Goal: Communication & Community: Answer question/provide support

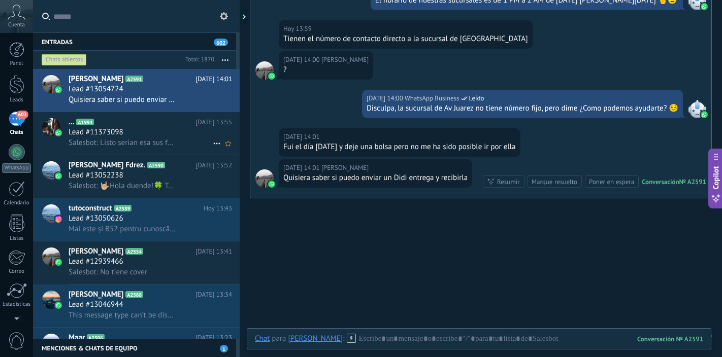
click at [162, 129] on div "Lead #11373098" at bounding box center [150, 132] width 163 height 10
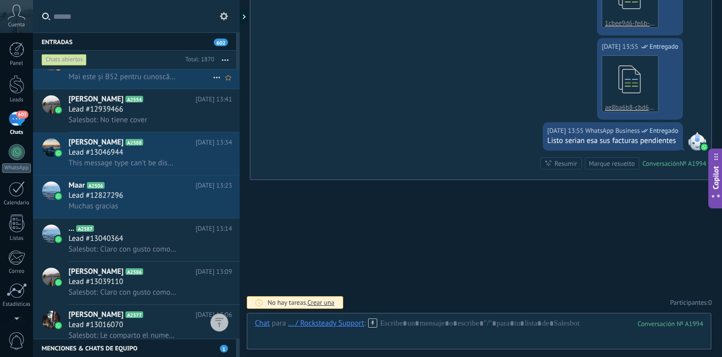
scroll to position [194, 0]
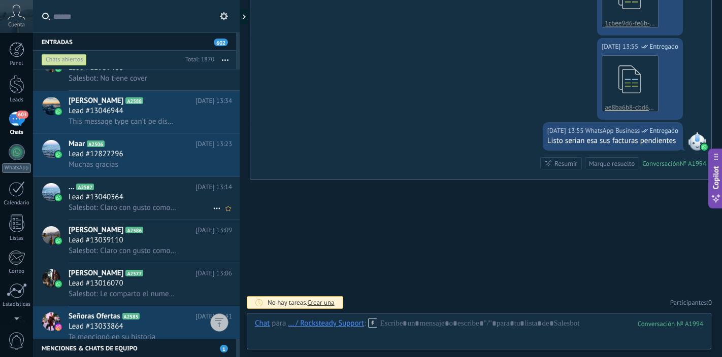
click at [157, 204] on span "Salesbot: Claro con gusto como podemos apoyudarte" at bounding box center [123, 208] width 108 height 10
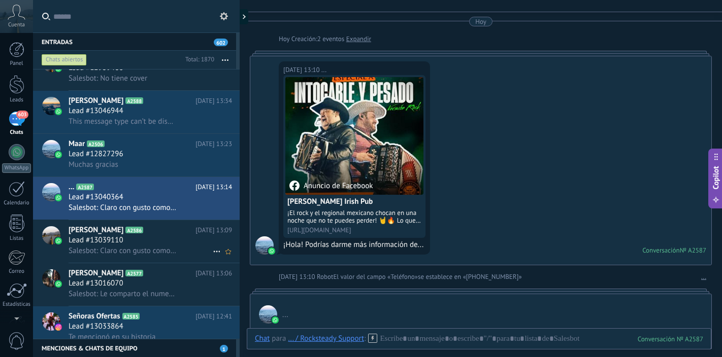
scroll to position [244, 0]
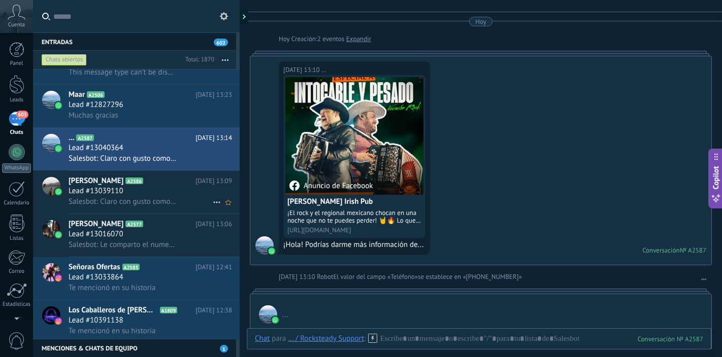
click at [146, 184] on h2 "[PERSON_NAME] A2586" at bounding box center [132, 181] width 127 height 10
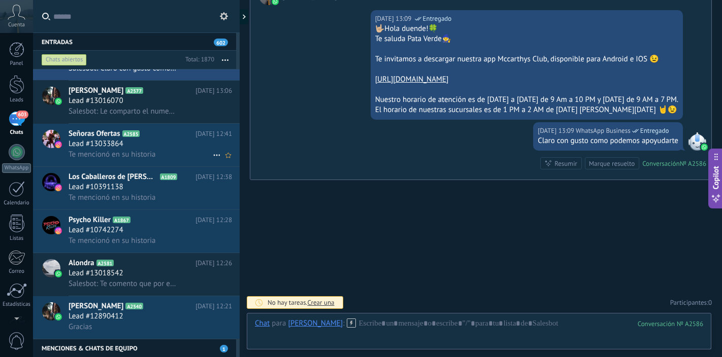
scroll to position [393, 0]
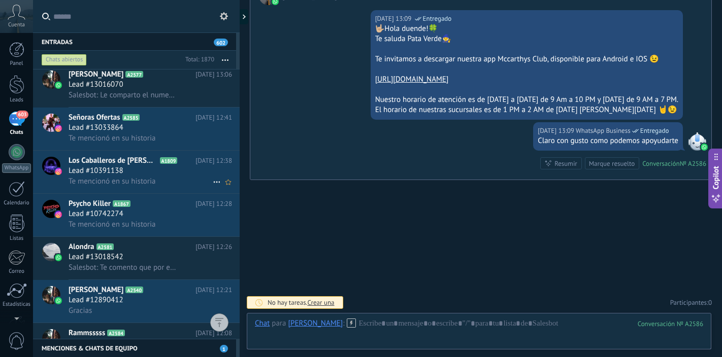
click at [173, 174] on div "Lead #10391138" at bounding box center [150, 171] width 163 height 10
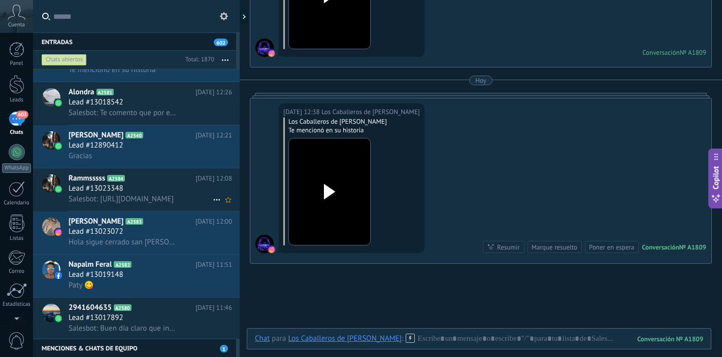
scroll to position [583, 0]
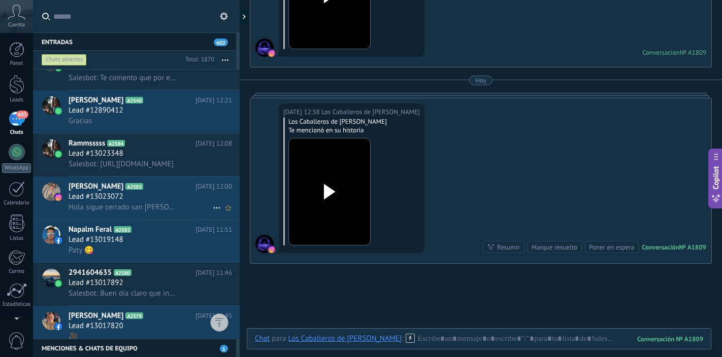
click at [186, 195] on div "Lead #13023072" at bounding box center [150, 197] width 163 height 10
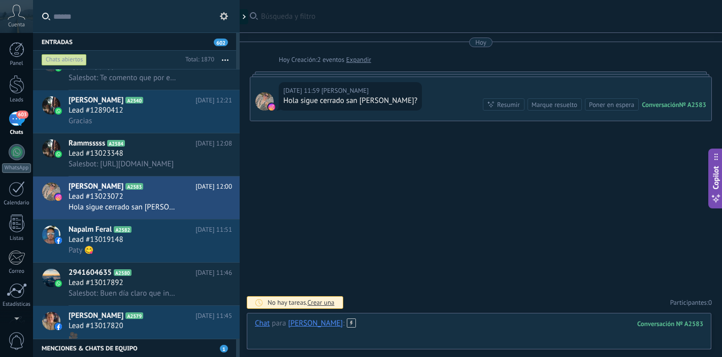
click at [389, 326] on div at bounding box center [479, 334] width 448 height 30
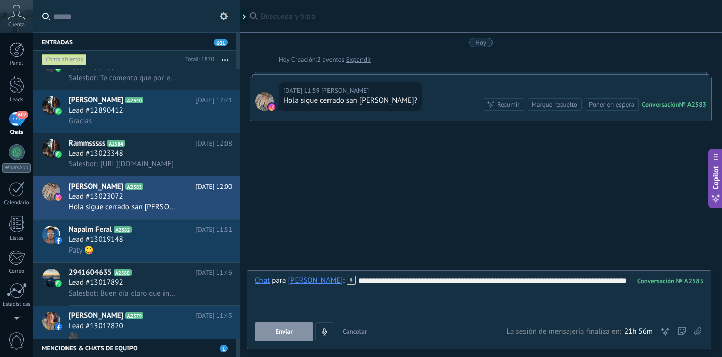
click at [287, 334] on span "Enviar" at bounding box center [284, 331] width 18 height 7
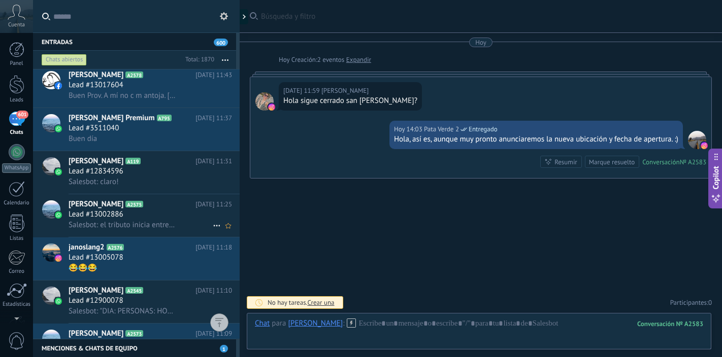
scroll to position [868, 0]
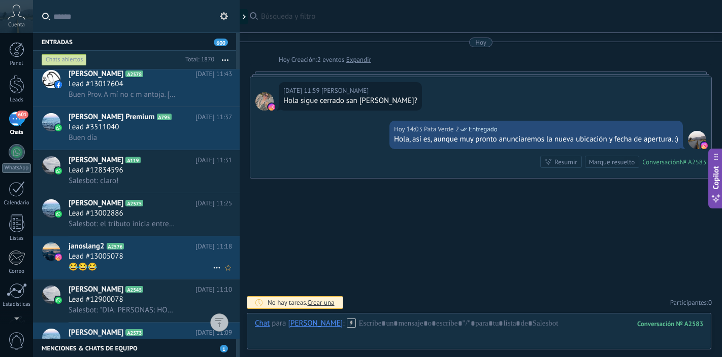
click at [162, 260] on div "Lead #13005078" at bounding box center [150, 257] width 163 height 10
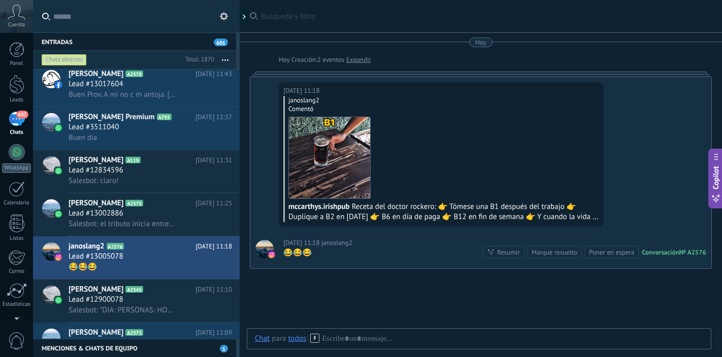
click at [224, 17] on icon at bounding box center [224, 16] width 8 height 8
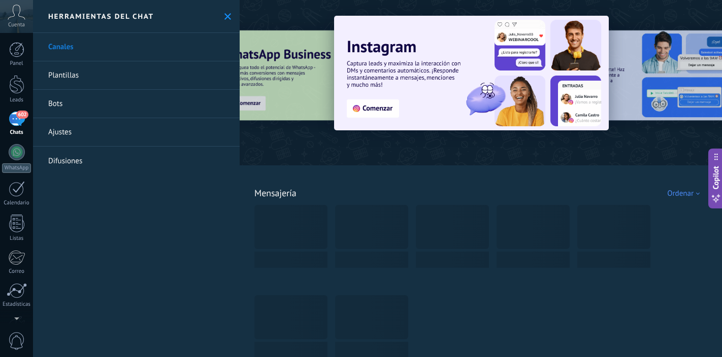
click at [133, 131] on link "Ajustes" at bounding box center [136, 132] width 207 height 28
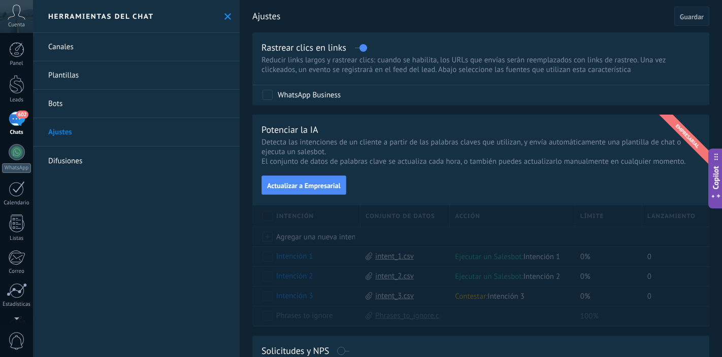
click at [225, 17] on use at bounding box center [227, 16] width 7 height 7
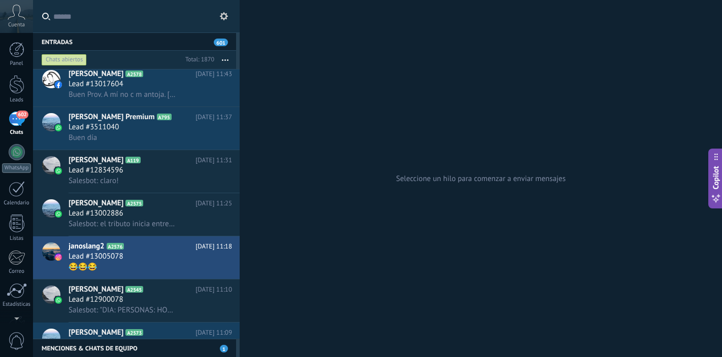
click at [225, 57] on button "button" at bounding box center [225, 60] width 22 height 18
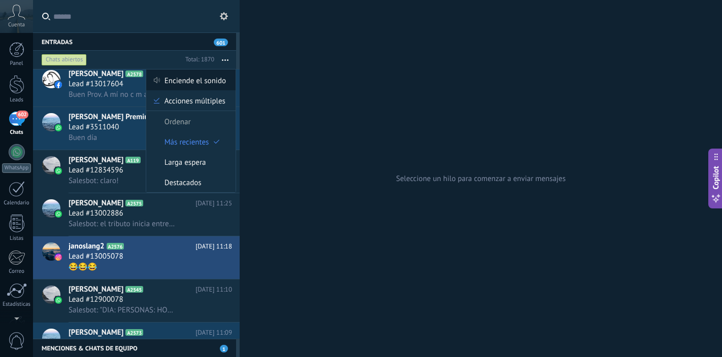
click at [205, 82] on span "Enciende el sonido" at bounding box center [194, 80] width 61 height 20
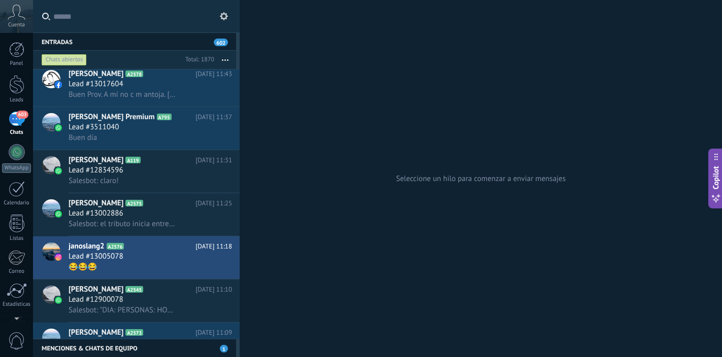
click at [225, 60] on use "button" at bounding box center [225, 60] width 7 height 2
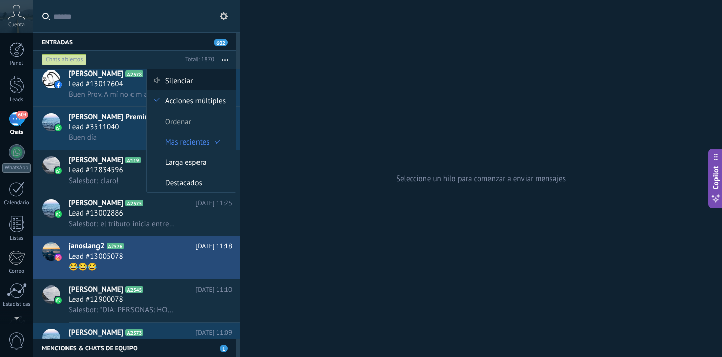
click at [196, 82] on div "Silenciar" at bounding box center [191, 80] width 89 height 20
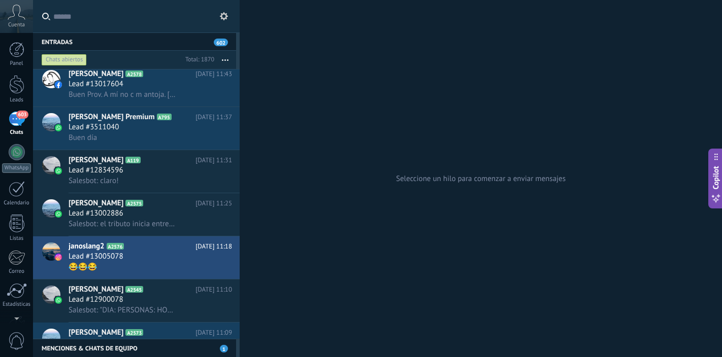
click at [225, 61] on button "button" at bounding box center [225, 60] width 22 height 18
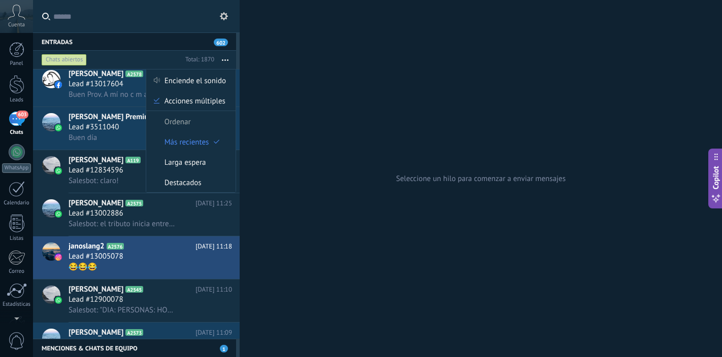
click at [196, 21] on input "text" at bounding box center [142, 16] width 178 height 32
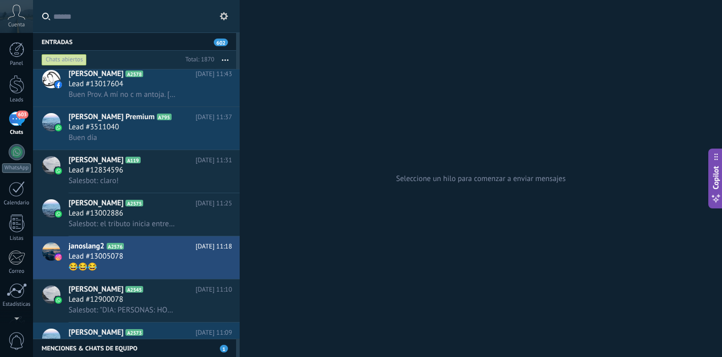
click at [346, 94] on div "Seleccione un hilo para comenzar a enviar mensajes" at bounding box center [481, 178] width 482 height 357
click at [197, 84] on div "Lead #13017604" at bounding box center [150, 84] width 163 height 10
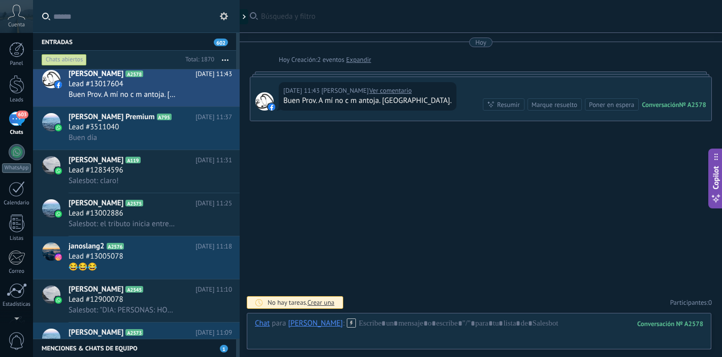
click at [435, 157] on div "Buscar Búsqueda y filtro Carga más [DATE] [DATE] Creación: 2 eventos Expandir […" at bounding box center [481, 178] width 482 height 357
click at [426, 57] on div "[DATE] Creación: 2 eventos Expandir" at bounding box center [492, 60] width 427 height 10
